Goal: Task Accomplishment & Management: Complete application form

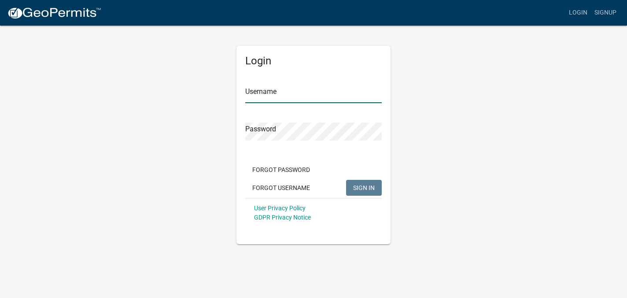
type input "Lgreener"
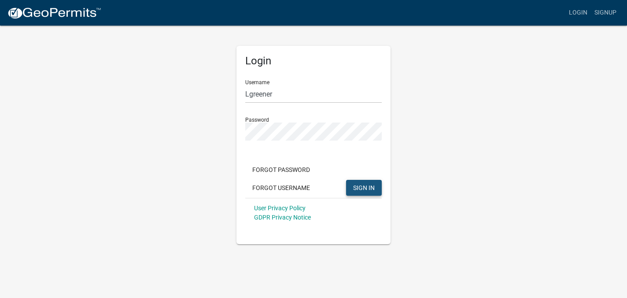
click at [364, 185] on span "SIGN IN" at bounding box center [364, 187] width 22 height 7
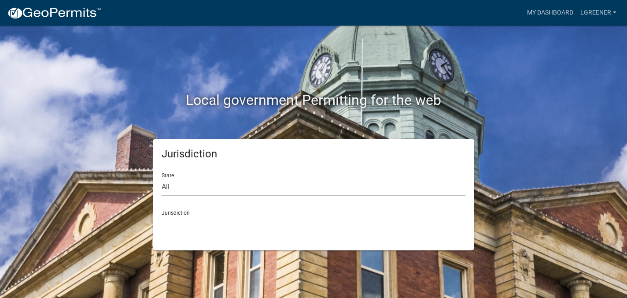
click at [290, 191] on select "All [US_STATE] [US_STATE] [US_STATE] [US_STATE] [US_STATE] [US_STATE] [US_STATE…" at bounding box center [314, 187] width 304 height 18
select select "[US_STATE]"
click at [162, 178] on select "All [US_STATE] [US_STATE] [US_STATE] [US_STATE] [US_STATE] [US_STATE] [US_STATE…" at bounding box center [314, 187] width 304 height 18
click at [201, 224] on select "[GEOGRAPHIC_DATA], [US_STATE] [GEOGRAPHIC_DATA], [US_STATE] [GEOGRAPHIC_DATA], …" at bounding box center [314, 224] width 304 height 18
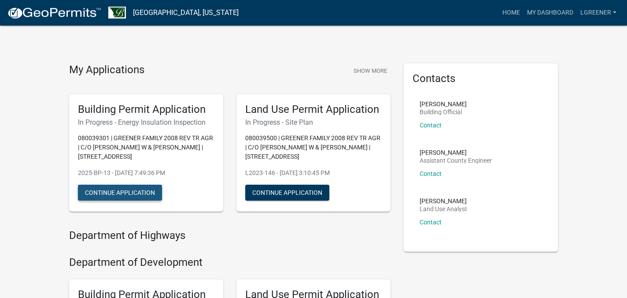
click at [139, 190] on button "Continue Application" at bounding box center [120, 192] width 84 height 16
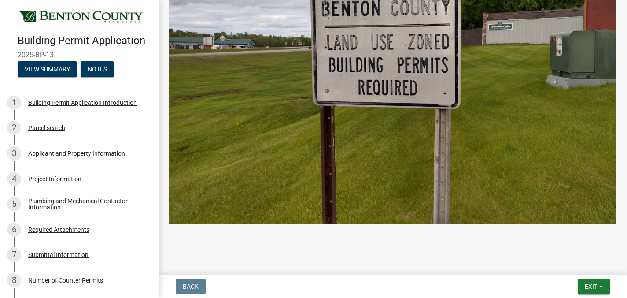
scroll to position [473, 0]
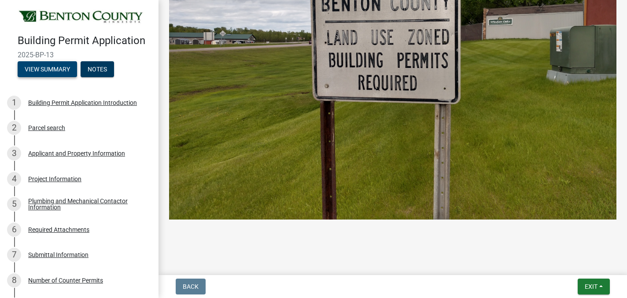
click at [59, 66] on button "View Summary" at bounding box center [47, 69] width 59 height 16
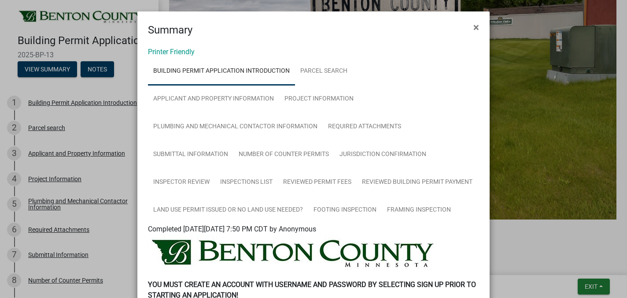
scroll to position [0, 0]
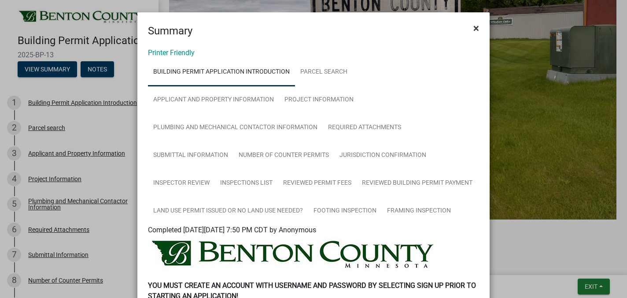
click at [477, 28] on span "×" at bounding box center [476, 28] width 6 height 12
